Goal: Check status: Check status

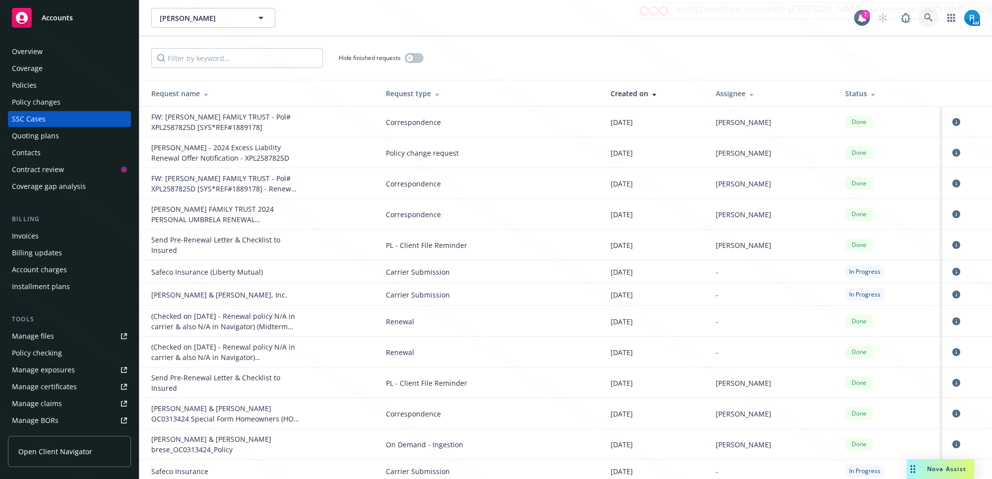
click at [928, 16] on icon at bounding box center [928, 17] width 9 height 9
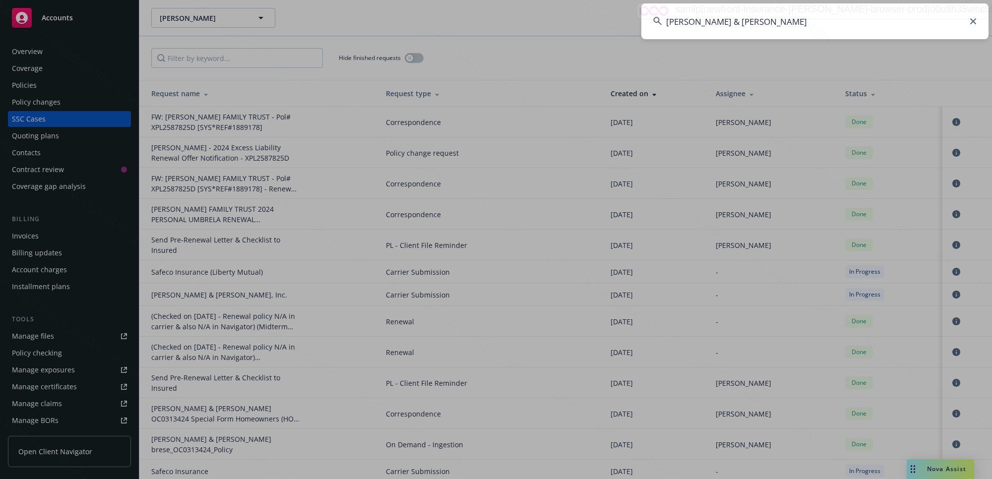
click at [931, 17] on input "[PERSON_NAME] & [PERSON_NAME]" at bounding box center [814, 21] width 347 height 36
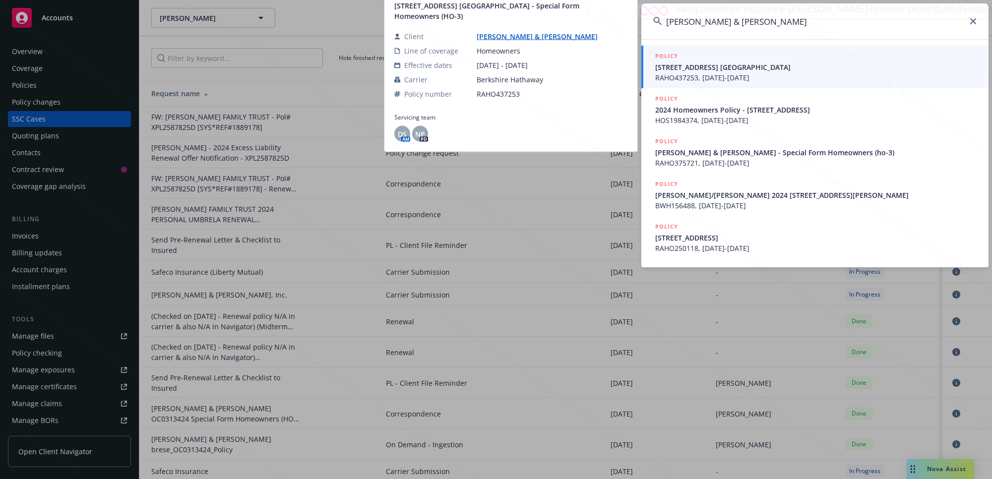
type input "[PERSON_NAME] & [PERSON_NAME]"
click at [712, 67] on span "[STREET_ADDRESS] [GEOGRAPHIC_DATA]" at bounding box center [815, 67] width 321 height 10
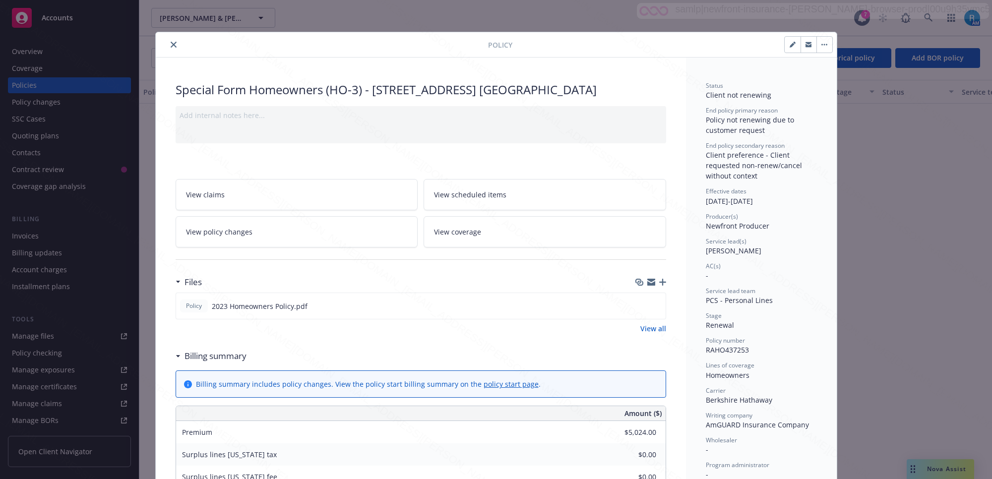
click at [171, 43] on icon "close" at bounding box center [174, 45] width 6 height 6
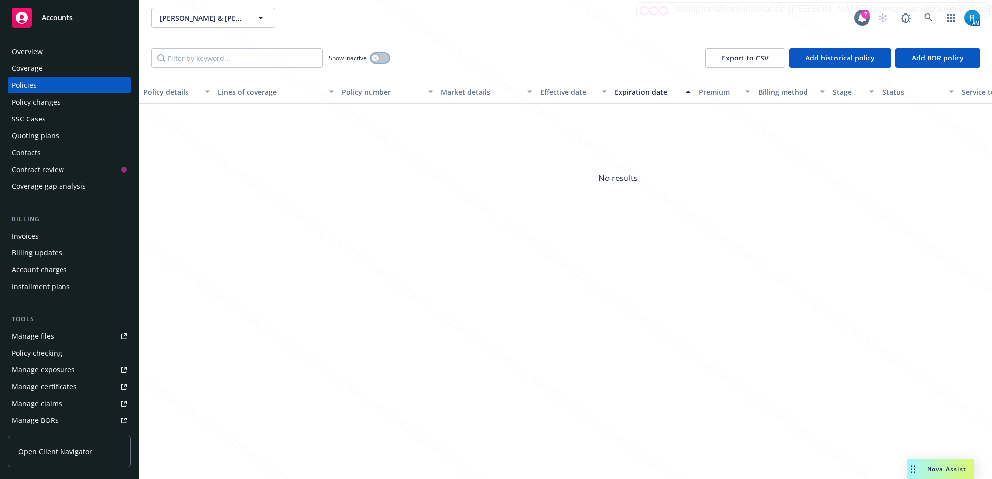
click at [387, 58] on button "button" at bounding box center [380, 58] width 19 height 10
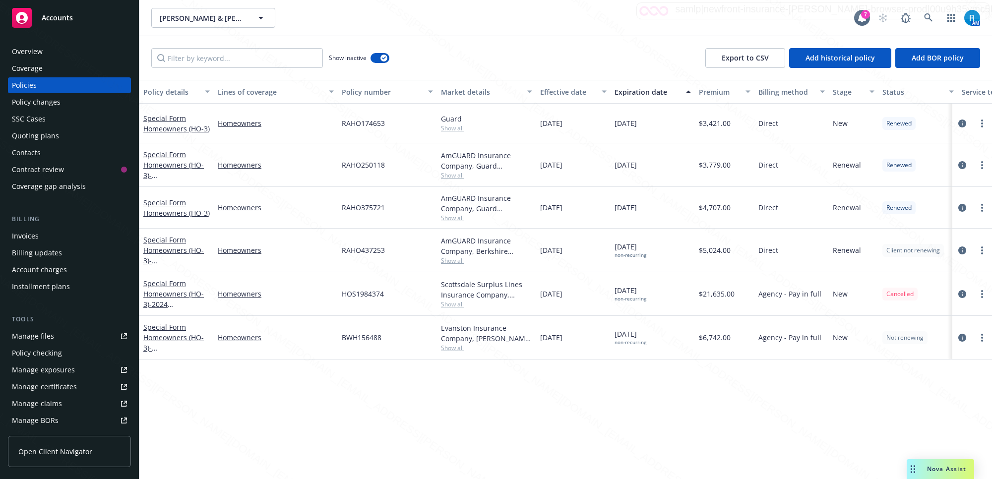
click at [38, 122] on div "SSC Cases" at bounding box center [29, 119] width 34 height 16
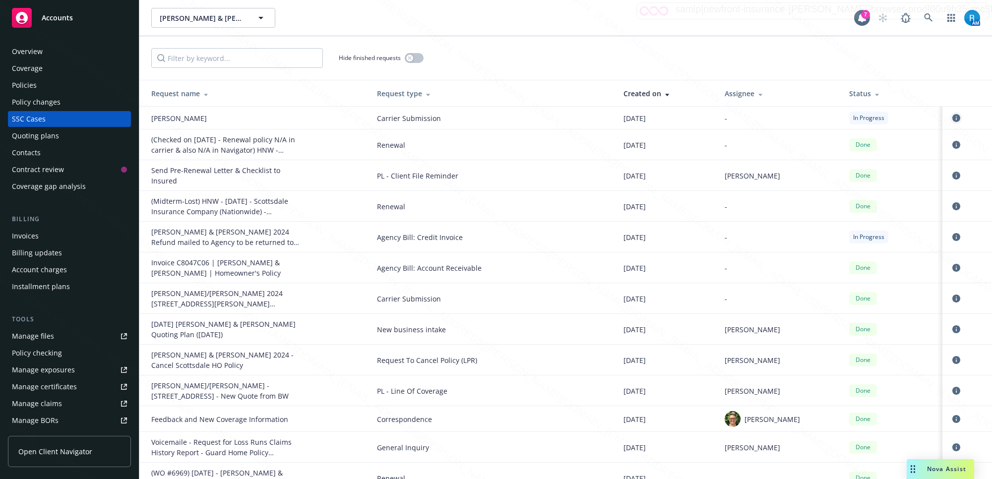
click at [953, 117] on icon "circleInformation" at bounding box center [957, 118] width 8 height 8
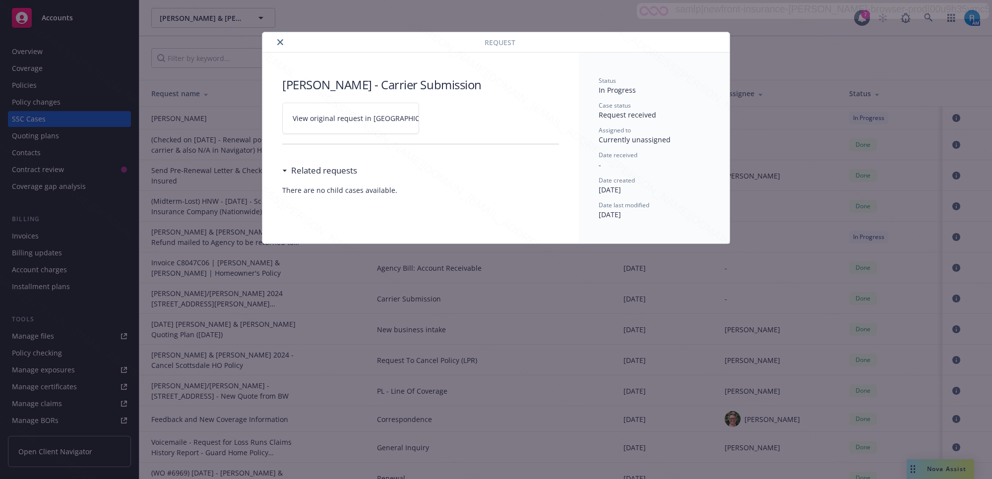
click at [410, 118] on link "View original request in [GEOGRAPHIC_DATA]" at bounding box center [350, 118] width 137 height 31
click at [279, 44] on icon "close" at bounding box center [280, 42] width 6 height 6
